Goal: Find specific page/section: Find specific page/section

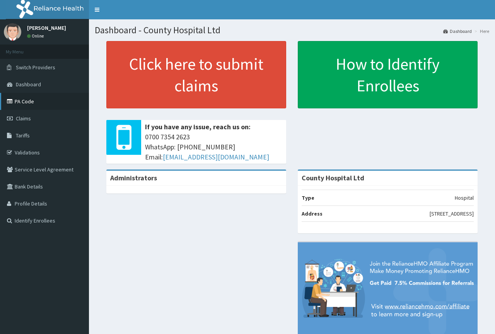
click at [28, 103] on link "PA Code" at bounding box center [44, 101] width 89 height 17
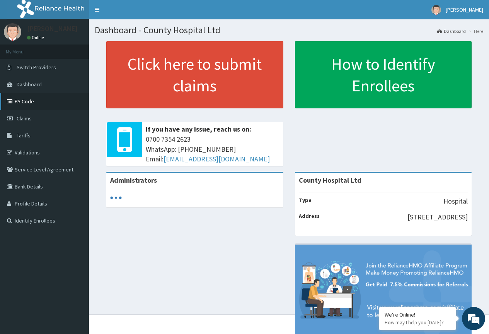
click at [24, 101] on link "PA Code" at bounding box center [44, 101] width 89 height 17
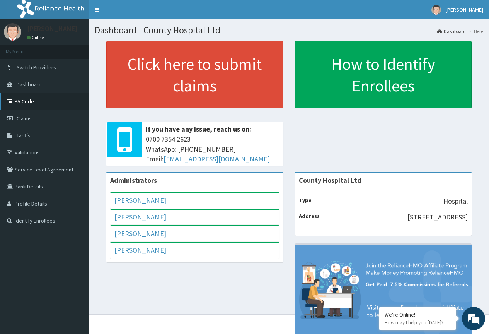
click at [32, 100] on link "PA Code" at bounding box center [44, 101] width 89 height 17
click at [23, 103] on link "PA Code" at bounding box center [44, 101] width 89 height 17
